Goal: Task Accomplishment & Management: Manage account settings

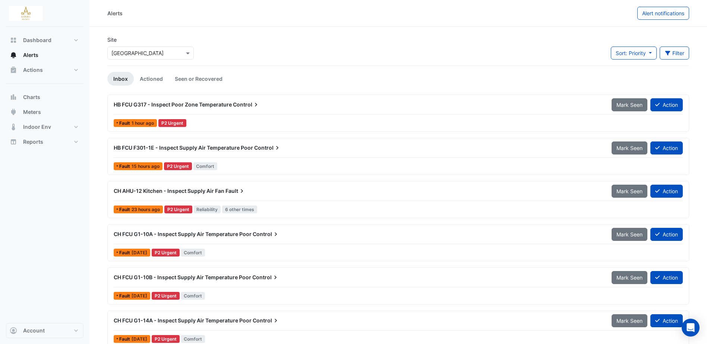
click at [200, 105] on span "HB FCU G317 - Inspect Poor Zone Temperature" at bounding box center [173, 104] width 118 height 6
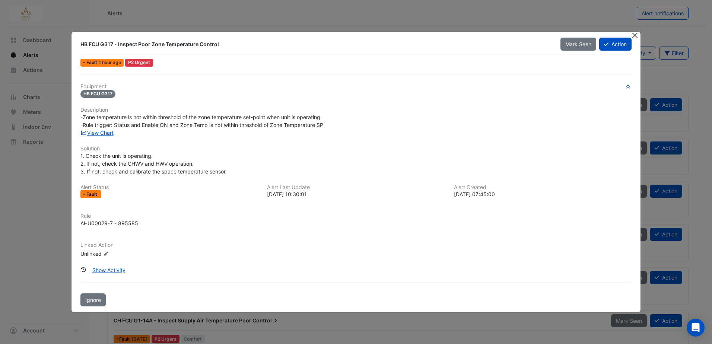
click at [639, 36] on button "Close" at bounding box center [636, 36] width 8 height 8
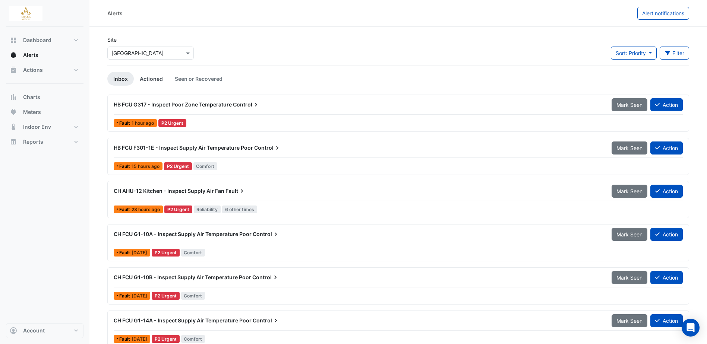
click at [158, 79] on link "Actioned" at bounding box center [151, 79] width 35 height 14
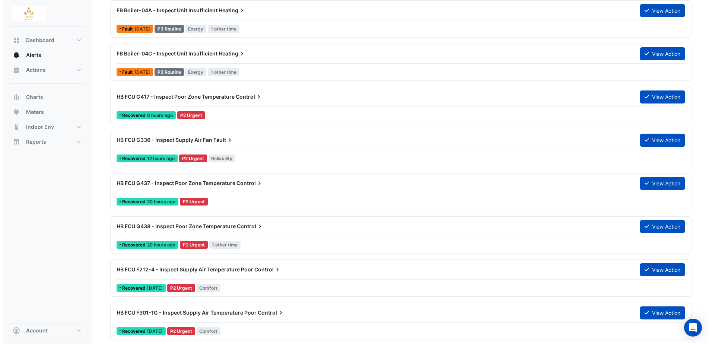
scroll to position [969, 0]
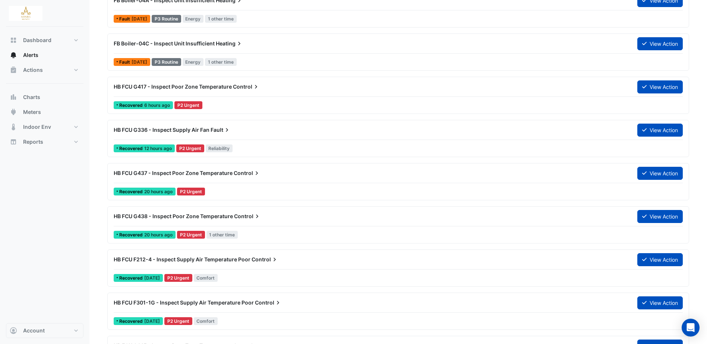
click at [180, 127] on span "HB FCU G336 - Inspect Supply Air Fan" at bounding box center [162, 130] width 96 height 6
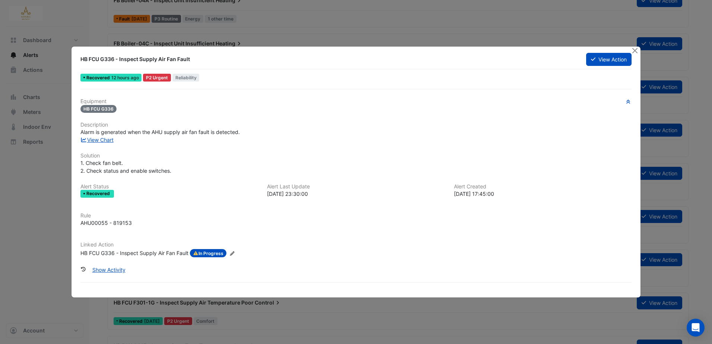
click at [214, 254] on span "In Progress" at bounding box center [208, 253] width 37 height 8
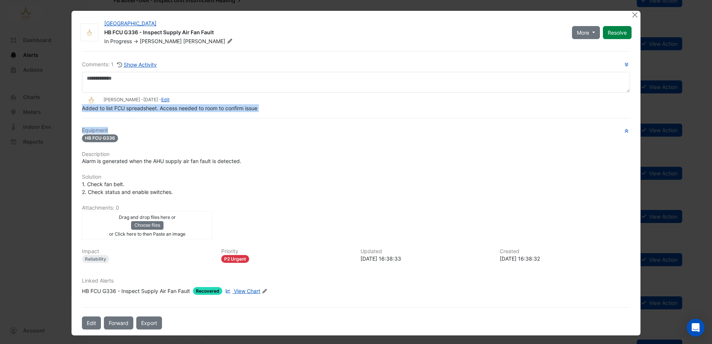
drag, startPoint x: 80, startPoint y: 108, endPoint x: 216, endPoint y: 117, distance: 136.0
click at [216, 117] on div "Comments: 1 Show Activity Eddie Reale - 2 weeks and 1 day ago - Edit Added to l…" at bounding box center [356, 190] width 557 height 279
drag, startPoint x: 216, startPoint y: 117, endPoint x: 202, endPoint y: 109, distance: 16.7
copy div "Added to list FCU spreadsheet. Access needed to room to confirm issue"
click at [257, 218] on div "Drag and drop files here or Choose files or Click here to then Paste an image u…" at bounding box center [356, 225] width 557 height 28
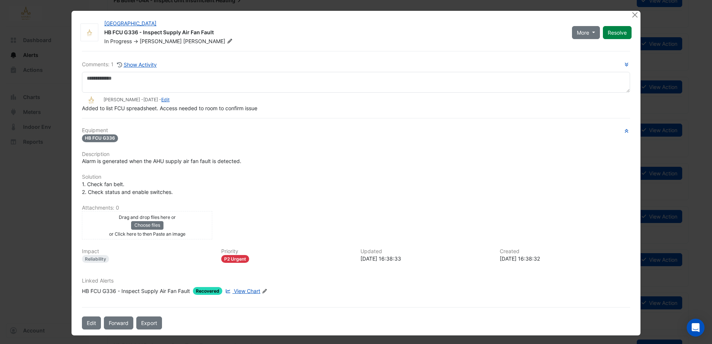
click at [241, 290] on span "View Chart" at bounding box center [247, 291] width 26 height 6
click at [632, 14] on button "Close" at bounding box center [636, 15] width 8 height 8
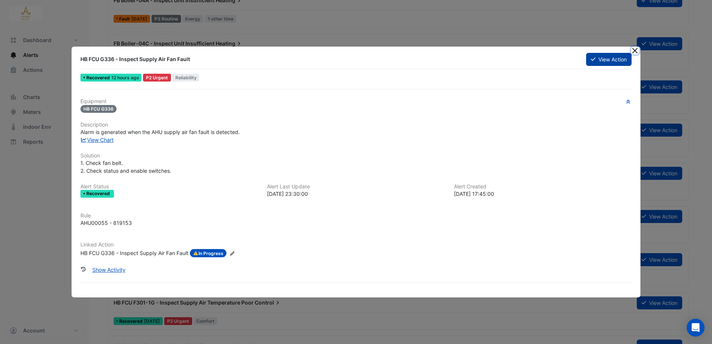
drag, startPoint x: 638, startPoint y: 52, endPoint x: 613, endPoint y: 59, distance: 25.9
click at [638, 52] on button "Close" at bounding box center [636, 51] width 8 height 8
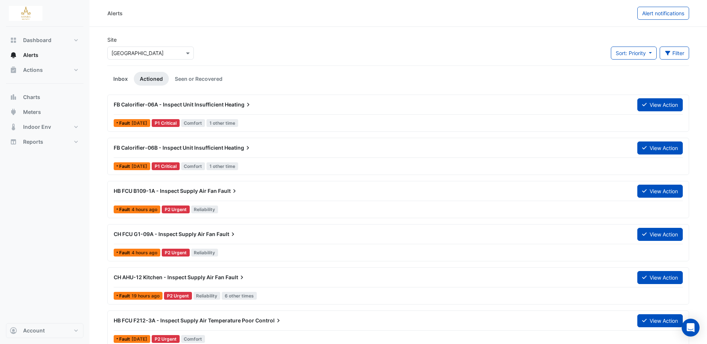
click at [126, 79] on link "Inbox" at bounding box center [120, 79] width 26 height 14
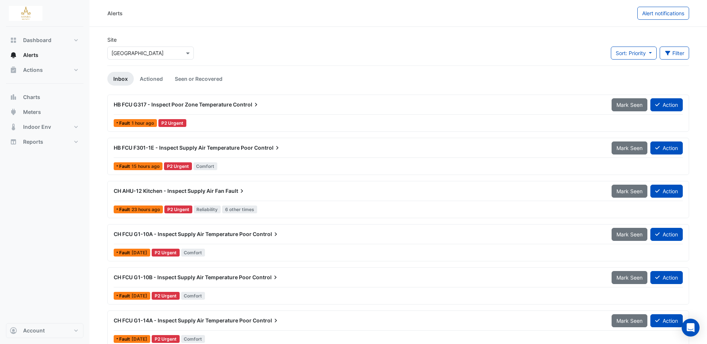
click at [192, 102] on span "HB FCU G317 - Inspect Poor Zone Temperature" at bounding box center [173, 104] width 118 height 6
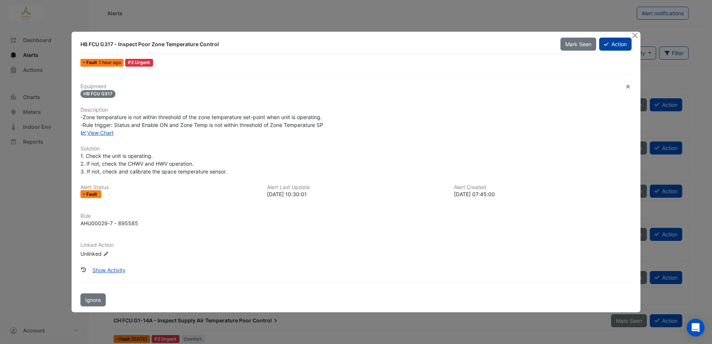
click at [625, 42] on button "Action" at bounding box center [616, 44] width 32 height 13
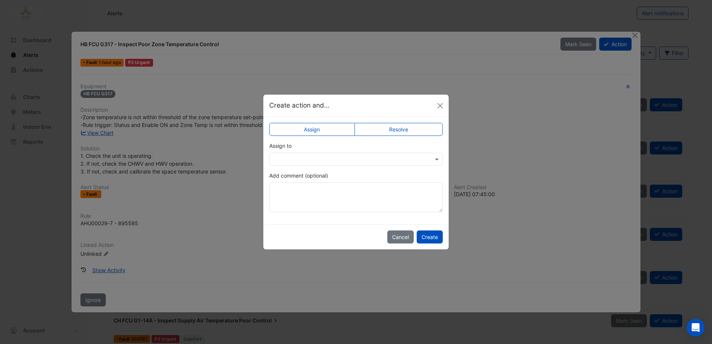
click at [336, 157] on input "text" at bounding box center [349, 160] width 151 height 8
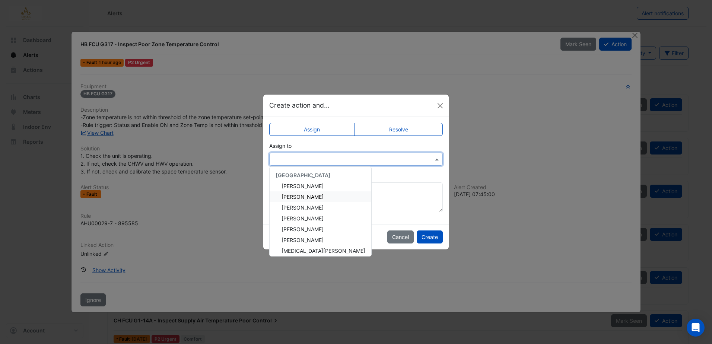
click at [301, 197] on span "Eddie Reale" at bounding box center [303, 197] width 42 height 6
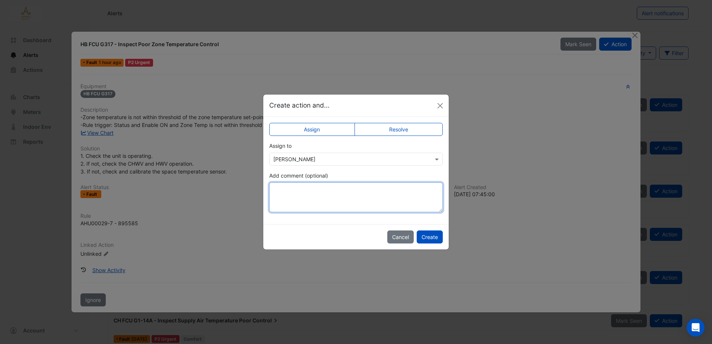
drag, startPoint x: 306, startPoint y: 193, endPoint x: 282, endPoint y: 189, distance: 24.3
click at [279, 189] on textarea "Add comment (optional)" at bounding box center [356, 198] width 174 height 30
drag, startPoint x: 317, startPoint y: 195, endPoint x: 423, endPoint y: 127, distance: 125.7
click at [230, 245] on ngb-modal-window "Create action and... Assign Resolve Assign to × Eddie Reale Add comment (option…" at bounding box center [356, 172] width 712 height 344
click at [639, 34] on ngb-modal-window "Create action and... Assign Resolve Assign to × Eddie Reale Add comment (option…" at bounding box center [356, 172] width 712 height 344
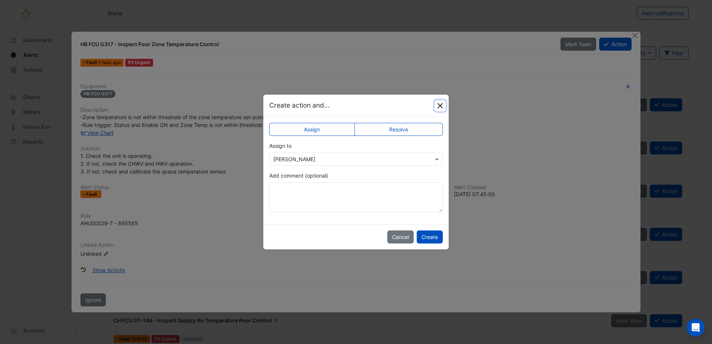
click at [442, 103] on button "Close" at bounding box center [440, 105] width 11 height 11
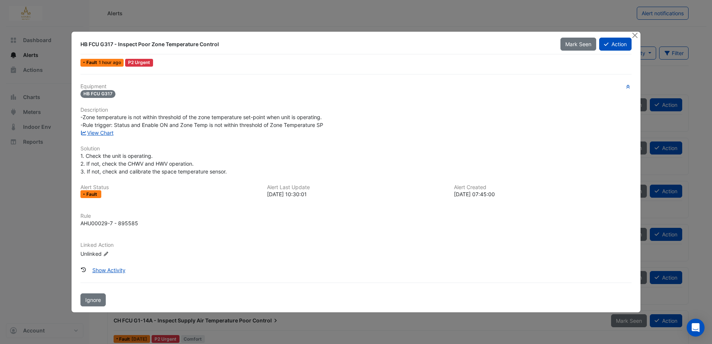
click at [631, 35] on div "HB FCU G317 - Inspect Poor Zone Temperature Control Mark Seen Action Fault 1 ho…" at bounding box center [356, 172] width 569 height 281
click at [635, 36] on button "Close" at bounding box center [636, 36] width 8 height 8
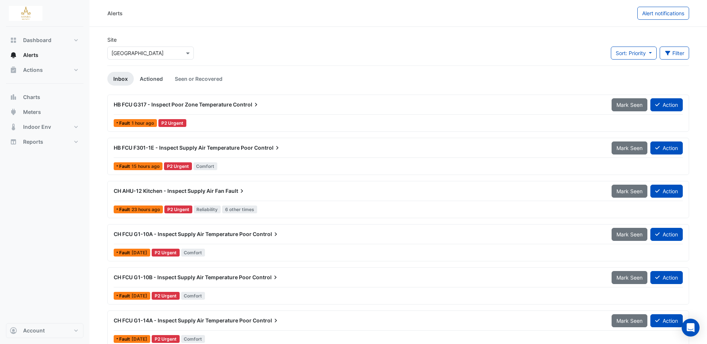
click at [160, 79] on link "Actioned" at bounding box center [151, 79] width 35 height 14
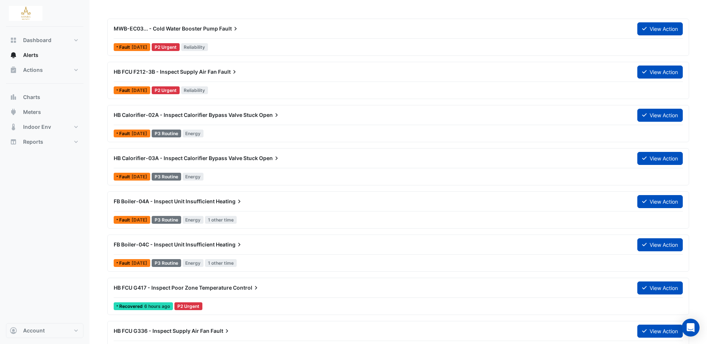
scroll to position [932, 0]
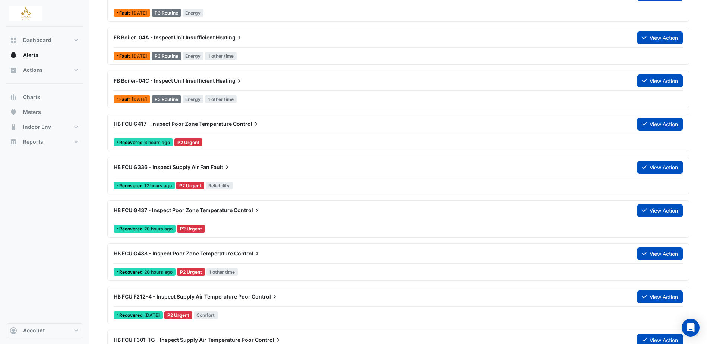
click at [166, 168] on span "HB FCU G336 - Inspect Supply Air Fan" at bounding box center [162, 167] width 96 height 6
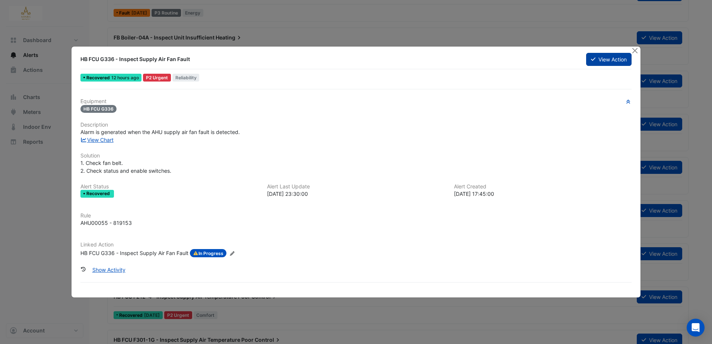
click at [610, 59] on button "View Action" at bounding box center [609, 59] width 45 height 13
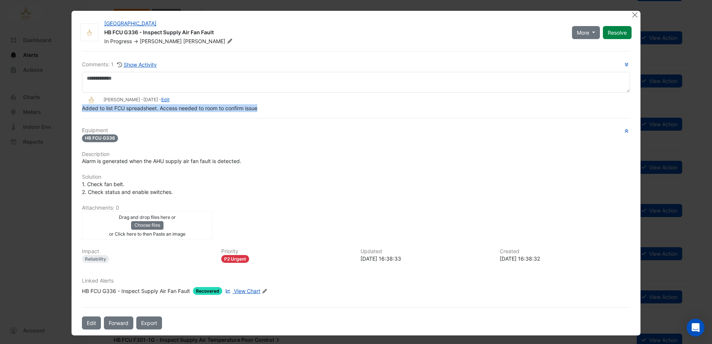
drag, startPoint x: 81, startPoint y: 124, endPoint x: 259, endPoint y: 108, distance: 179.2
click at [259, 108] on div "Added to list FCU spreadsheet. Access needed to room to confirm issue" at bounding box center [356, 108] width 549 height 8
copy span "Added to list FCU spreadsheet. Access needed to room to confirm issue"
click at [635, 15] on button "Close" at bounding box center [636, 15] width 8 height 8
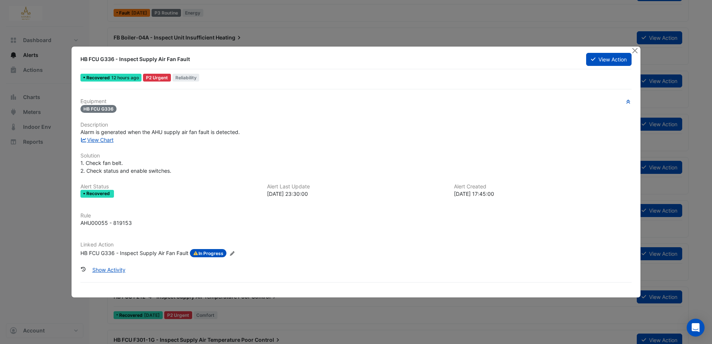
click at [641, 50] on div at bounding box center [636, 51] width 9 height 9
click at [633, 51] on button "Close" at bounding box center [636, 51] width 8 height 8
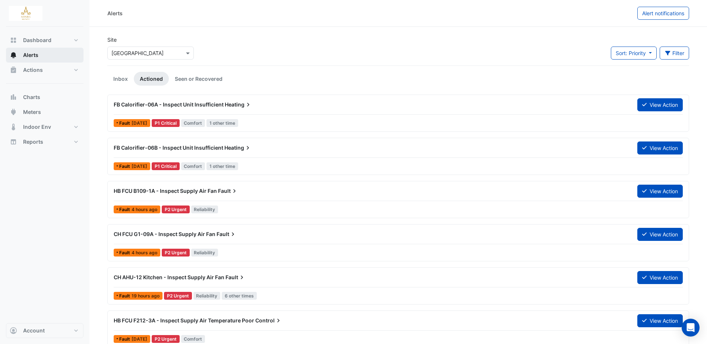
click at [32, 56] on span "Alerts" at bounding box center [30, 54] width 15 height 7
click at [45, 69] on button "Actions" at bounding box center [45, 70] width 78 height 15
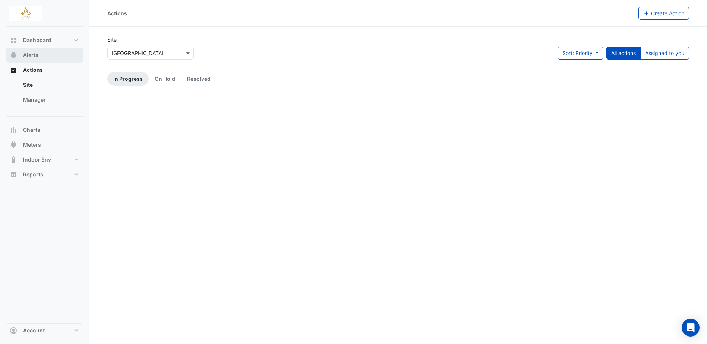
click at [34, 54] on span "Alerts" at bounding box center [30, 54] width 15 height 7
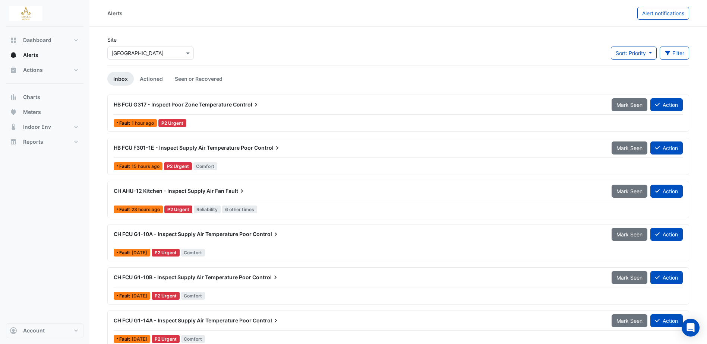
click at [207, 104] on span "HB FCU G317 - Inspect Poor Zone Temperature" at bounding box center [173, 104] width 118 height 6
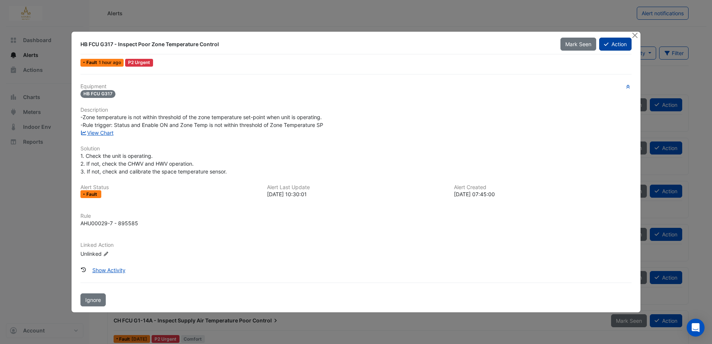
click at [617, 43] on button "Action" at bounding box center [616, 44] width 32 height 13
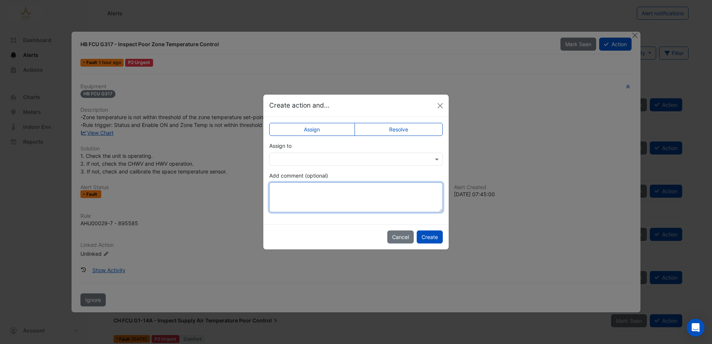
paste textarea "**********"
type textarea "**********"
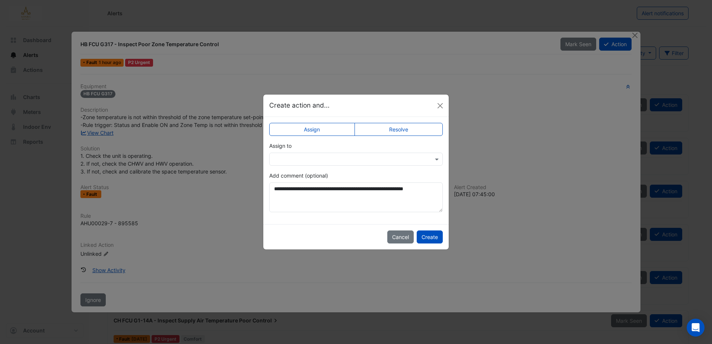
click at [393, 127] on label "Resolve" at bounding box center [399, 129] width 89 height 13
click at [312, 127] on label "Assign" at bounding box center [312, 129] width 86 height 13
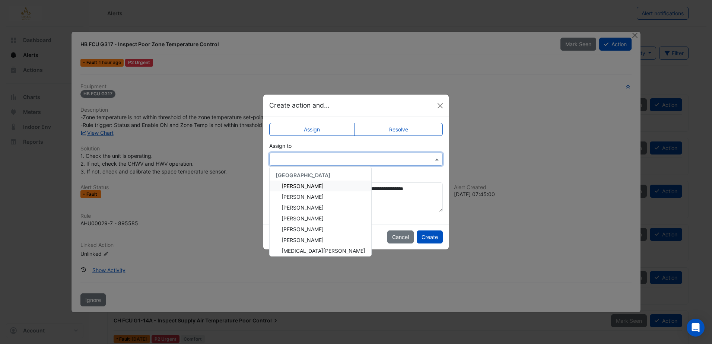
click at [320, 156] on input "text" at bounding box center [349, 160] width 151 height 8
click at [310, 195] on span "Eddie Reale" at bounding box center [303, 197] width 42 height 6
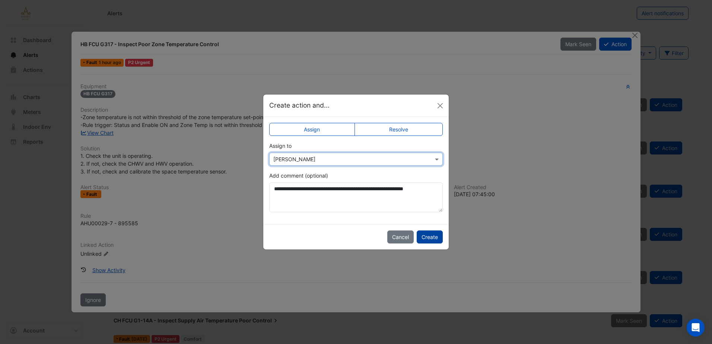
click at [428, 239] on button "Create" at bounding box center [430, 237] width 26 height 13
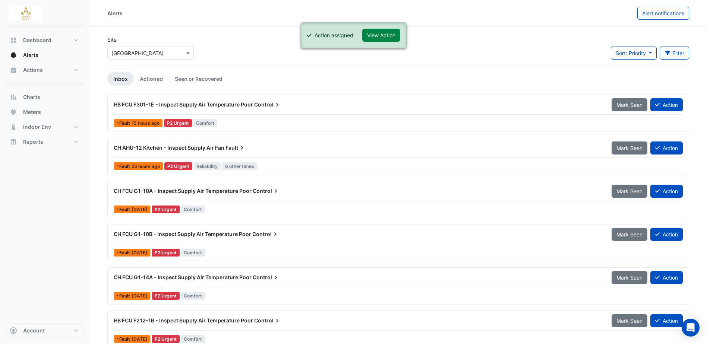
click at [222, 141] on div "CH AHU-12 Kitchen - Inspect Supply Air Fan Fault Mark Seen Action Fault 23 hour…" at bounding box center [398, 156] width 582 height 37
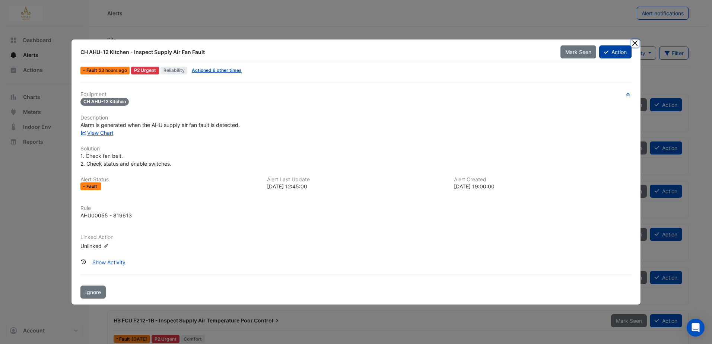
drag, startPoint x: 633, startPoint y: 44, endPoint x: 627, endPoint y: 45, distance: 6.4
click at [633, 44] on button "Close" at bounding box center [636, 43] width 8 height 8
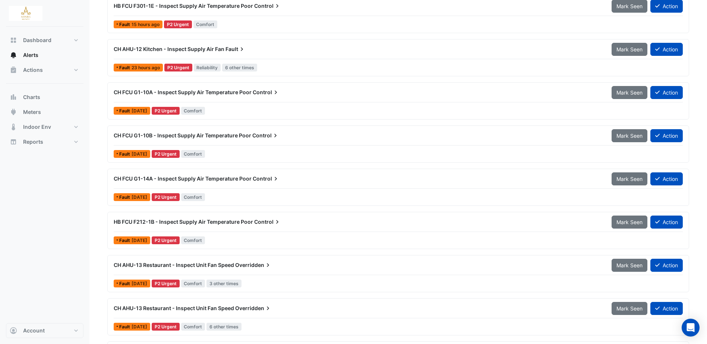
scroll to position [112, 0]
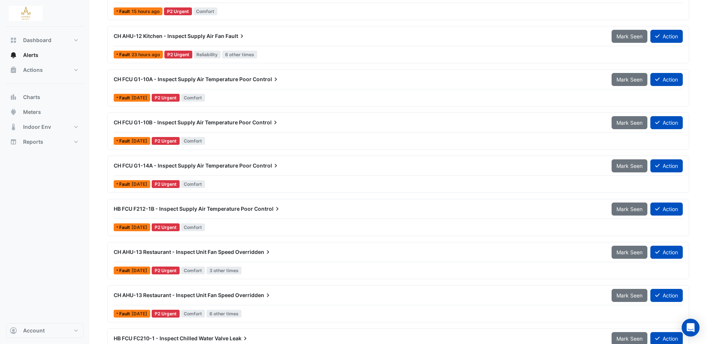
click at [209, 249] on div "CH AHU-13 Restaurant - Inspect Unit Fan Speed Overridden" at bounding box center [358, 252] width 489 height 7
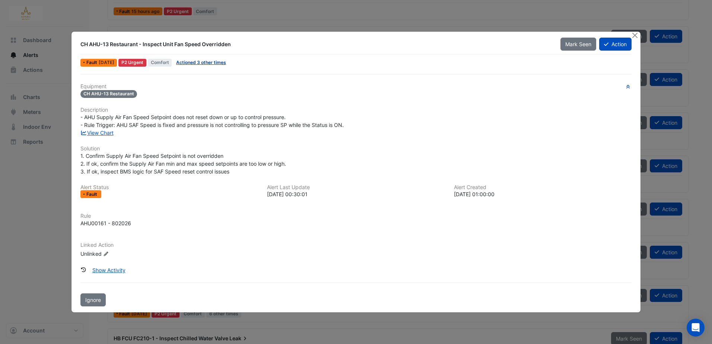
click at [214, 64] on link "Actioned 3 other times" at bounding box center [201, 63] width 50 height 6
click at [101, 132] on link "View Chart" at bounding box center [96, 133] width 33 height 6
click at [639, 35] on button "Close" at bounding box center [636, 36] width 8 height 8
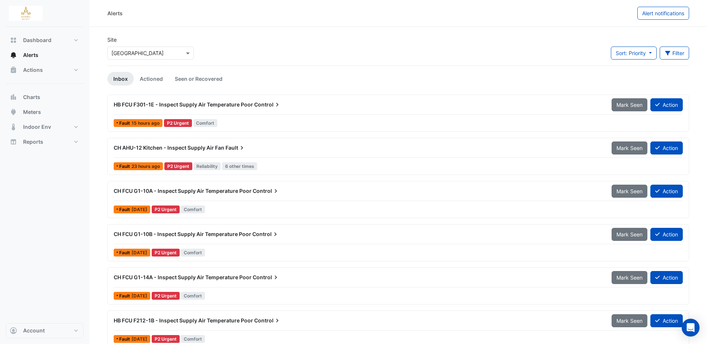
click at [226, 148] on span "Fault" at bounding box center [235, 147] width 20 height 7
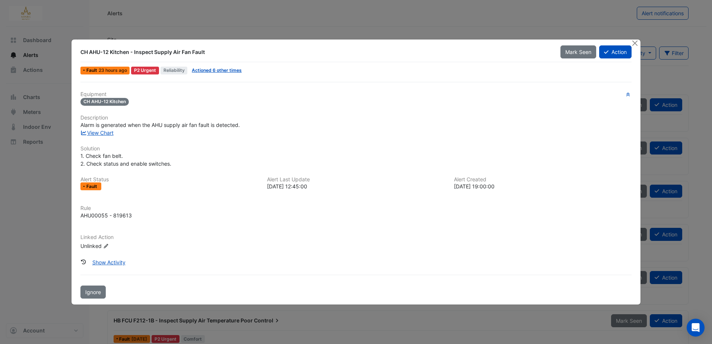
click at [241, 69] on span "Actioned 6 other times" at bounding box center [217, 71] width 56 height 8
click at [233, 71] on link "Actioned 6 other times" at bounding box center [217, 70] width 50 height 6
click at [620, 58] on button "Action" at bounding box center [616, 51] width 32 height 13
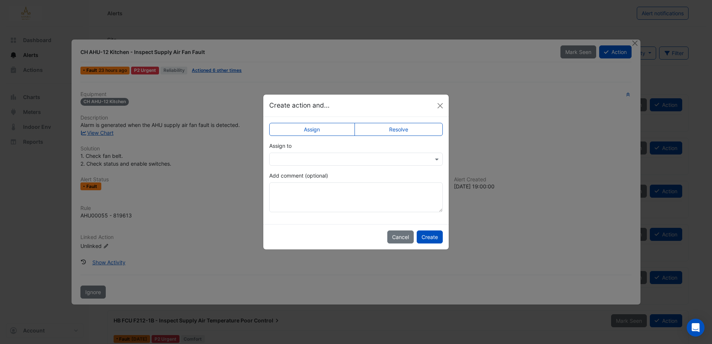
click at [399, 128] on label "Resolve" at bounding box center [399, 129] width 89 height 13
click at [325, 185] on textarea "Add comment (optional)" at bounding box center [356, 198] width 174 height 30
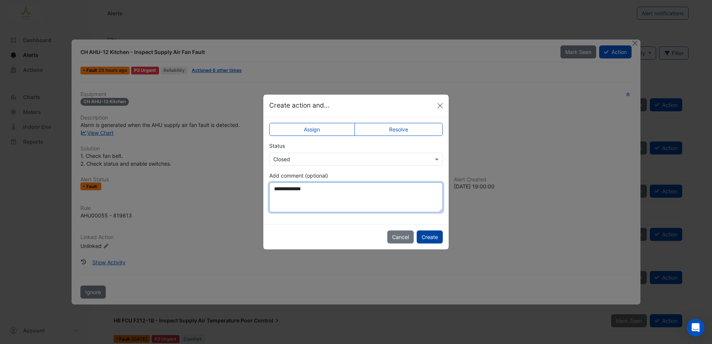
type textarea "**********"
click at [441, 235] on button "Create" at bounding box center [430, 237] width 26 height 13
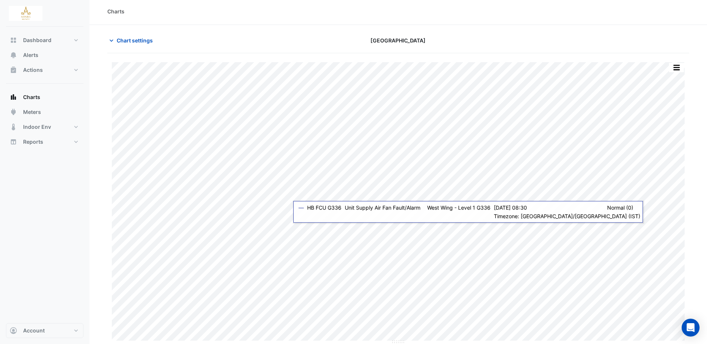
scroll to position [2, 0]
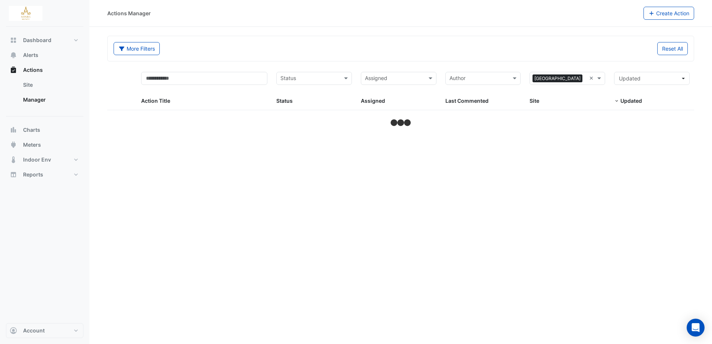
select select "***"
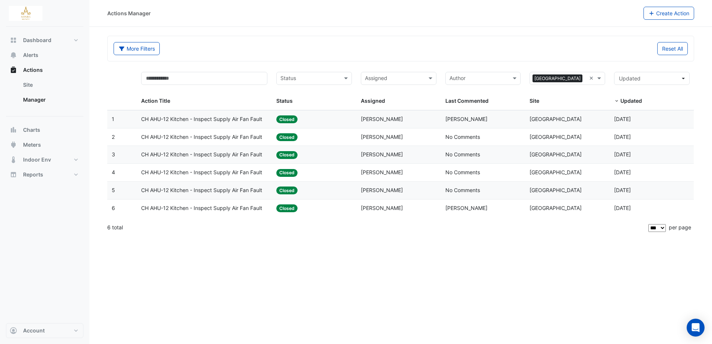
click at [225, 118] on span "CH AHU-12 Kitchen - Inspect Supply Air Fan Fault" at bounding box center [201, 119] width 121 height 9
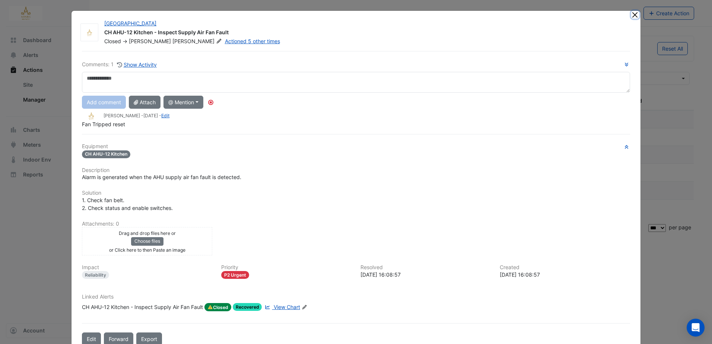
click at [632, 14] on button "Close" at bounding box center [636, 15] width 8 height 8
